Goal: Transaction & Acquisition: Purchase product/service

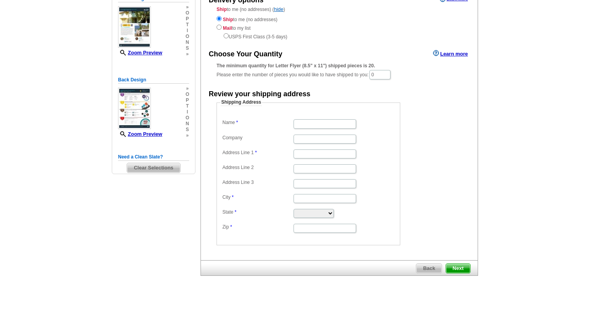
scroll to position [94, 0]
drag, startPoint x: 381, startPoint y: 74, endPoint x: 375, endPoint y: 74, distance: 5.9
click at [375, 74] on input "0" at bounding box center [379, 74] width 21 height 9
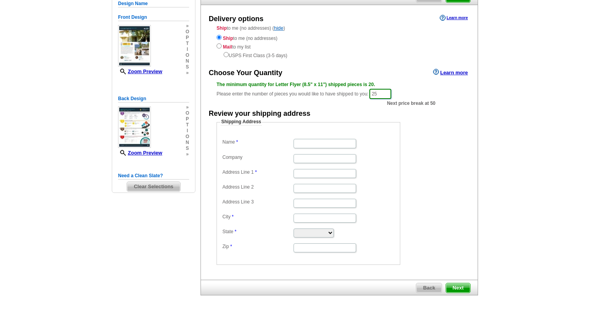
scroll to position [84, 0]
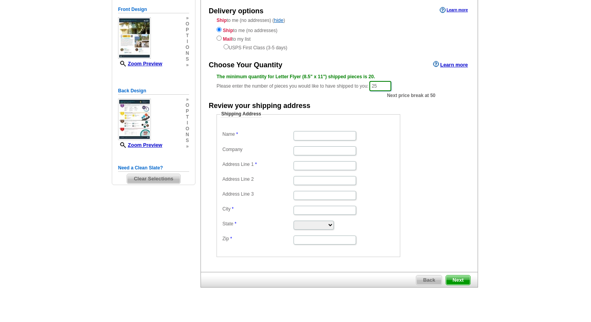
type input "25"
click at [306, 137] on input "Name" at bounding box center [324, 135] width 63 height 9
type input "Linda N. Mills"
type input "The M & M Team at Aviara Real Estate"
type input "1519 Aldercreek Place"
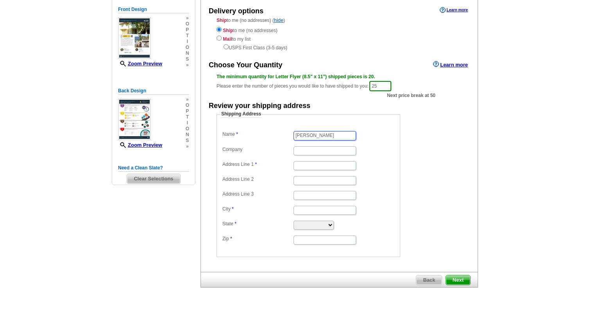
type input "Suite 200"
type input "Thousand Oaks"
select select "CA"
type input "91362"
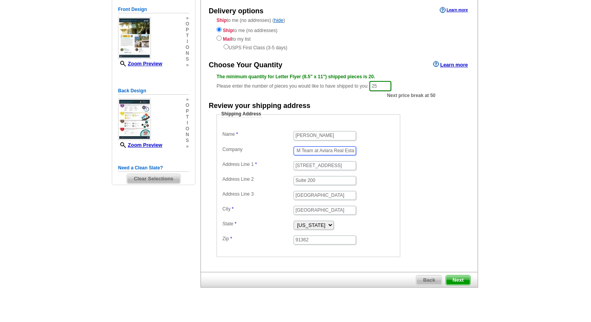
scroll to position [0, 32]
drag, startPoint x: 295, startPoint y: 151, endPoint x: 348, endPoint y: 150, distance: 53.2
click at [348, 150] on dd "The M & M Team at Aviara Real Estate" at bounding box center [308, 150] width 176 height 12
type input "MILLS GROUP AT REAL"
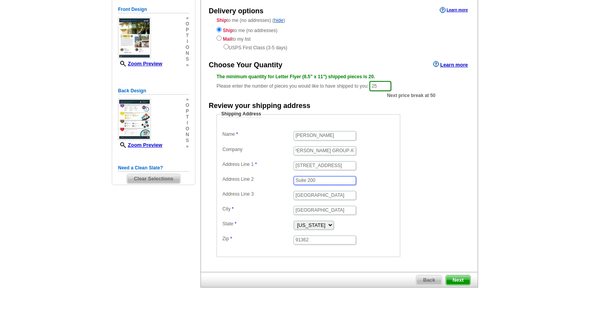
scroll to position [0, 0]
drag, startPoint x: 324, startPoint y: 179, endPoint x: 290, endPoint y: 179, distance: 34.8
click at [290, 179] on dl "Name Linda N. Mills Company MILLS GROUP AT REAL Address Line 1 1519 Aldercreek …" at bounding box center [308, 187] width 176 height 116
drag, startPoint x: 334, startPoint y: 194, endPoint x: 320, endPoint y: 196, distance: 13.9
click at [320, 196] on input "Thousand Oaks" at bounding box center [324, 195] width 63 height 9
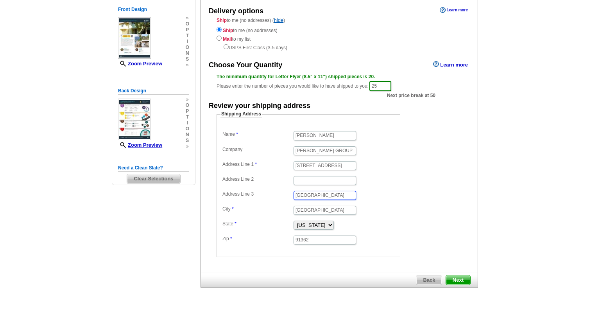
click at [334, 196] on input "Thousand Oaks" at bounding box center [324, 195] width 63 height 9
drag, startPoint x: 334, startPoint y: 195, endPoint x: 293, endPoint y: 193, distance: 40.7
click at [293, 193] on dd "Thousand Oaks" at bounding box center [308, 195] width 176 height 12
drag, startPoint x: 334, startPoint y: 209, endPoint x: 292, endPoint y: 213, distance: 42.0
click at [292, 213] on dd "Thousand Oaks" at bounding box center [308, 210] width 176 height 12
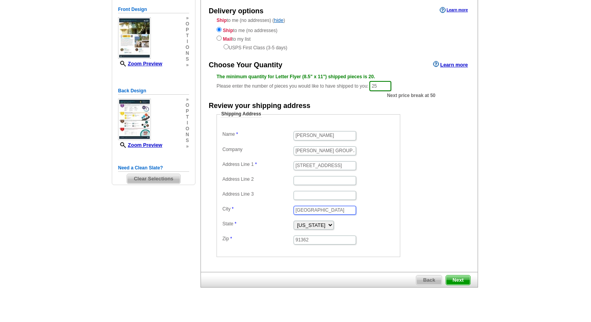
type input "Westlake Village"
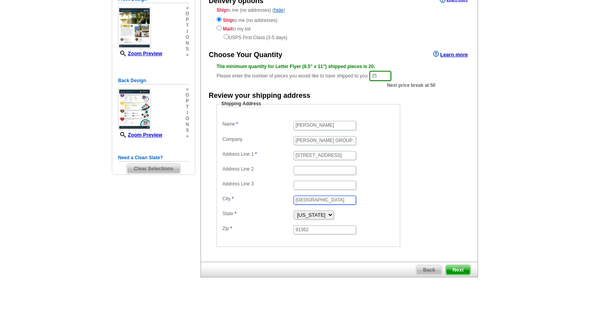
scroll to position [95, 0]
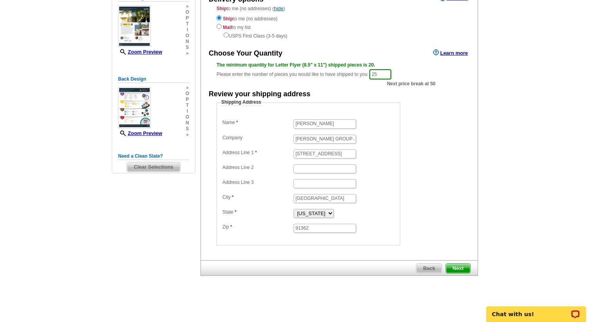
click at [459, 266] on span "Next" at bounding box center [458, 267] width 24 height 9
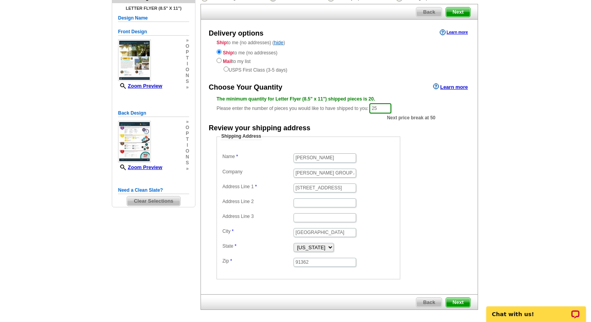
scroll to position [45, 0]
